Goal: Transaction & Acquisition: Purchase product/service

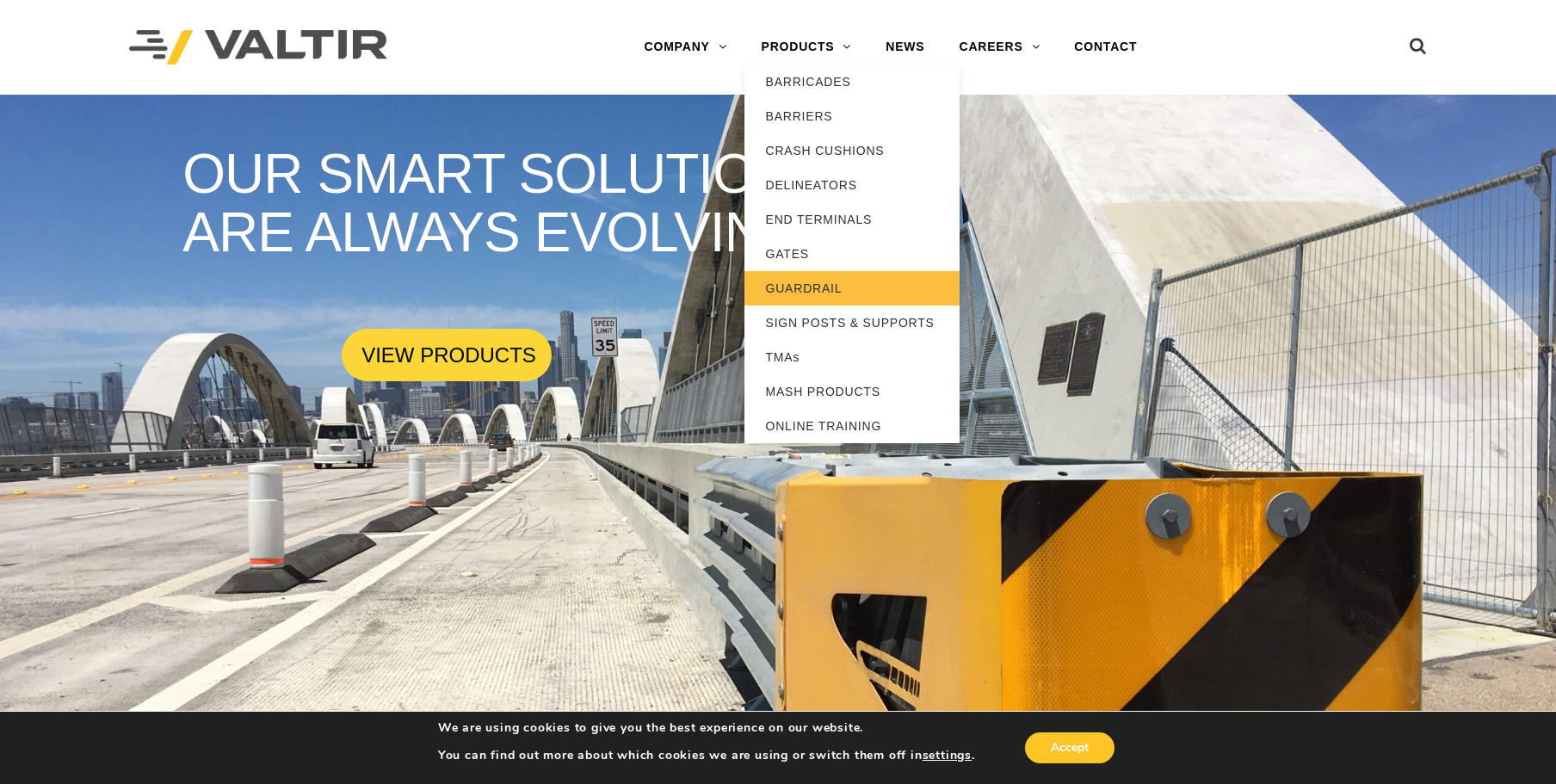
click at [846, 294] on link "GUARDRAIL" at bounding box center [852, 288] width 216 height 34
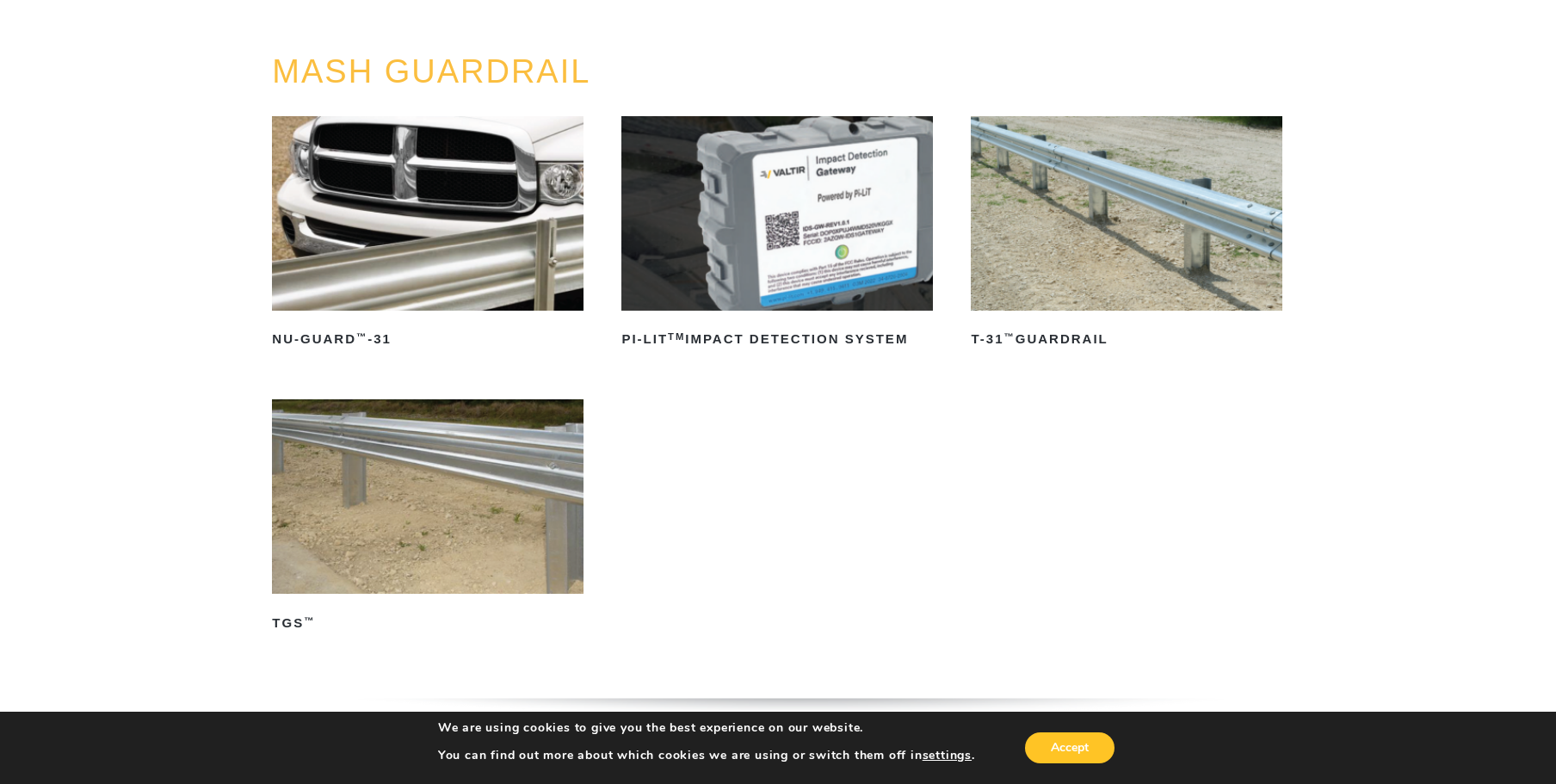
scroll to position [172, 0]
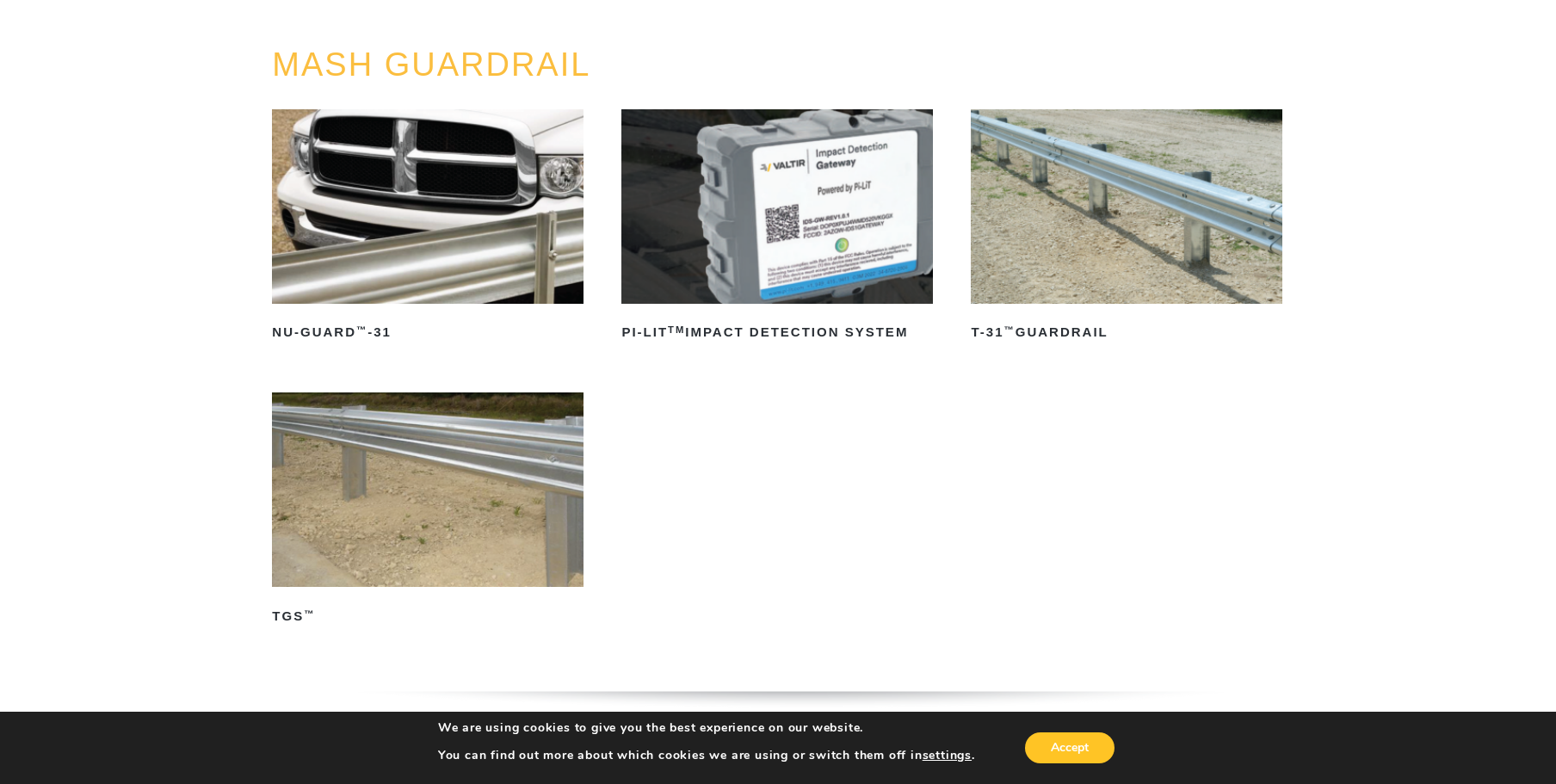
click at [1180, 208] on img at bounding box center [1126, 206] width 310 height 194
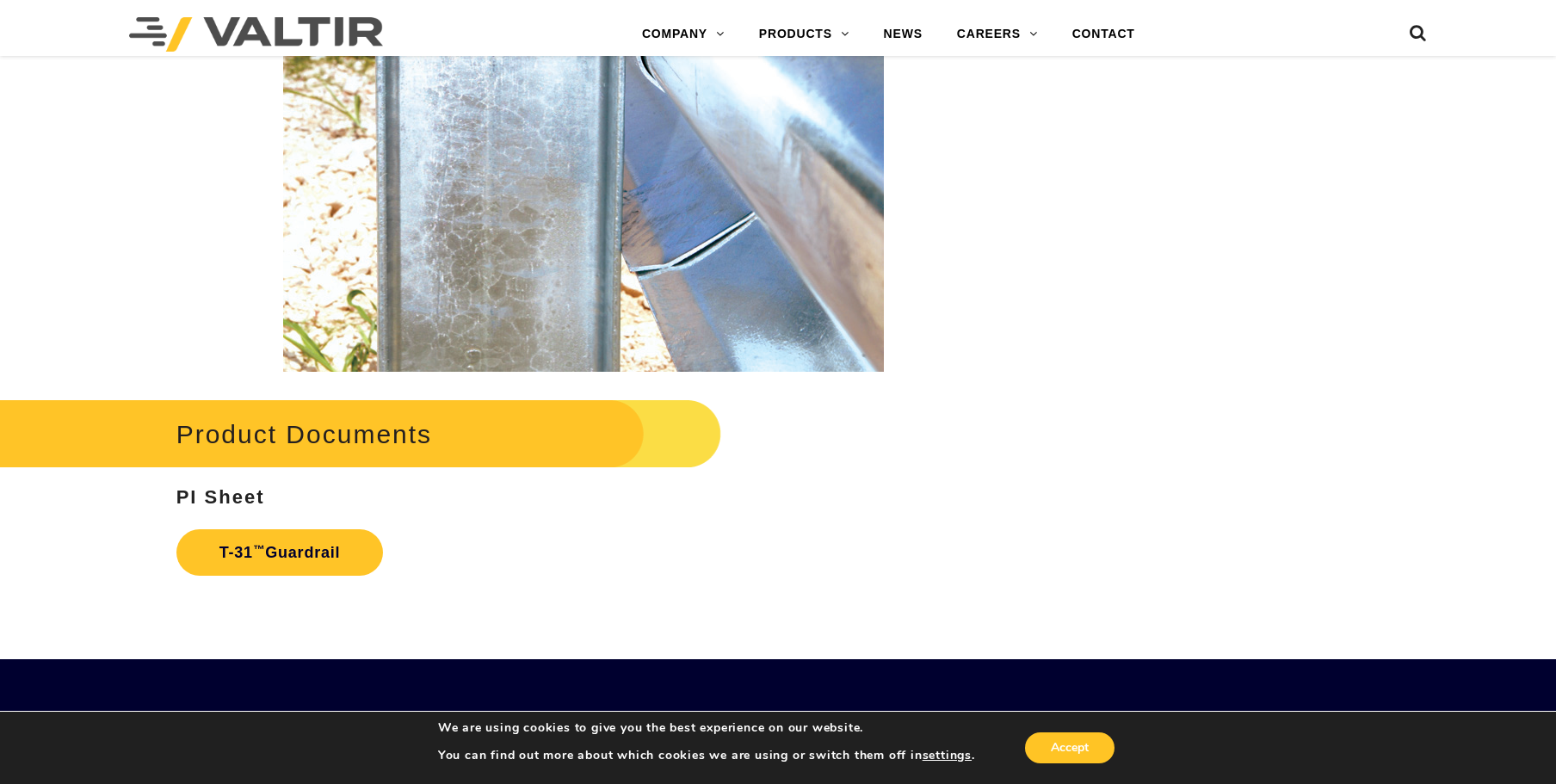
scroll to position [2754, 0]
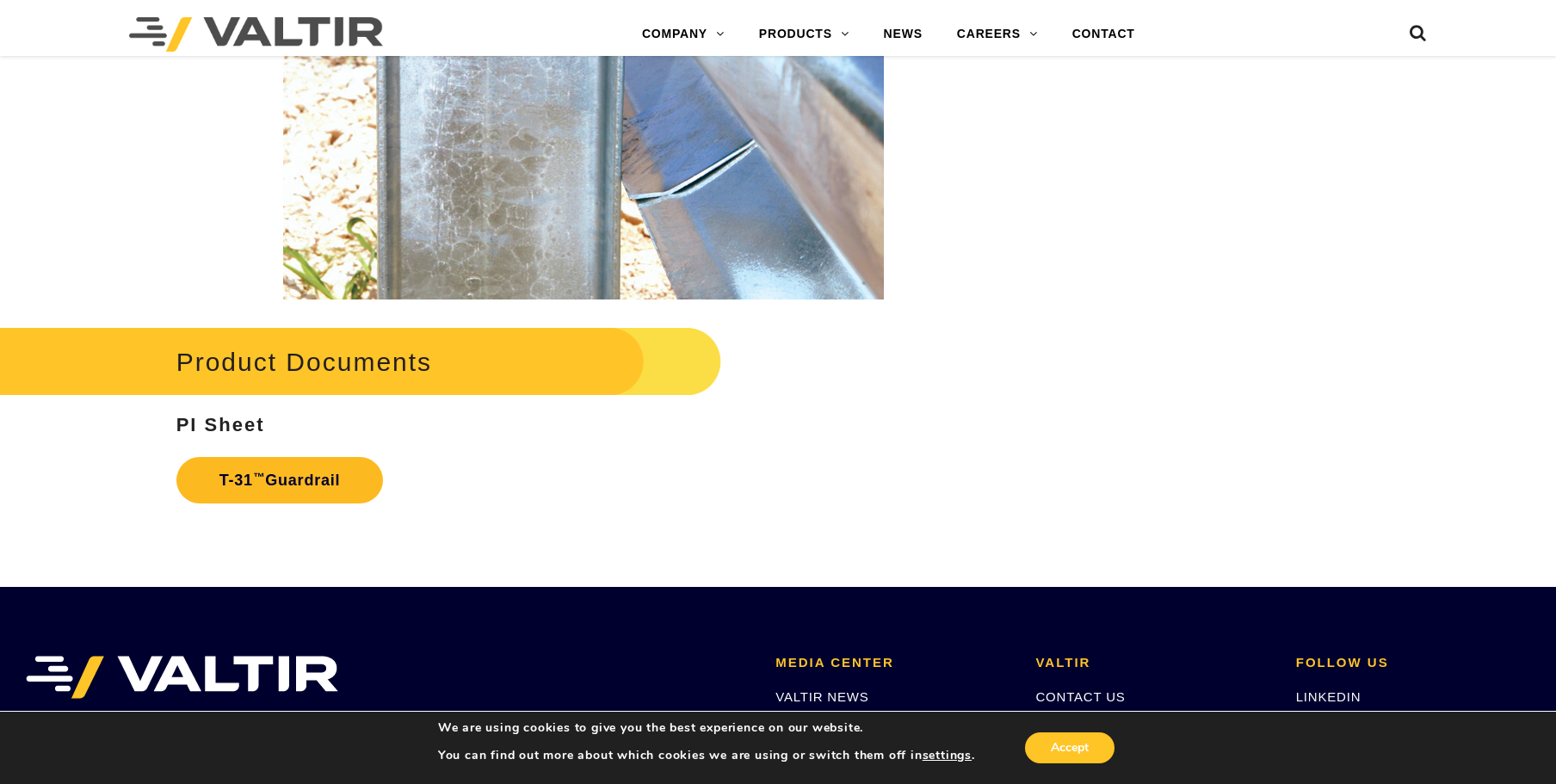
click at [296, 473] on link "T-31 ™ Guardrail" at bounding box center [280, 480] width 207 height 46
